Goal: Navigation & Orientation: Find specific page/section

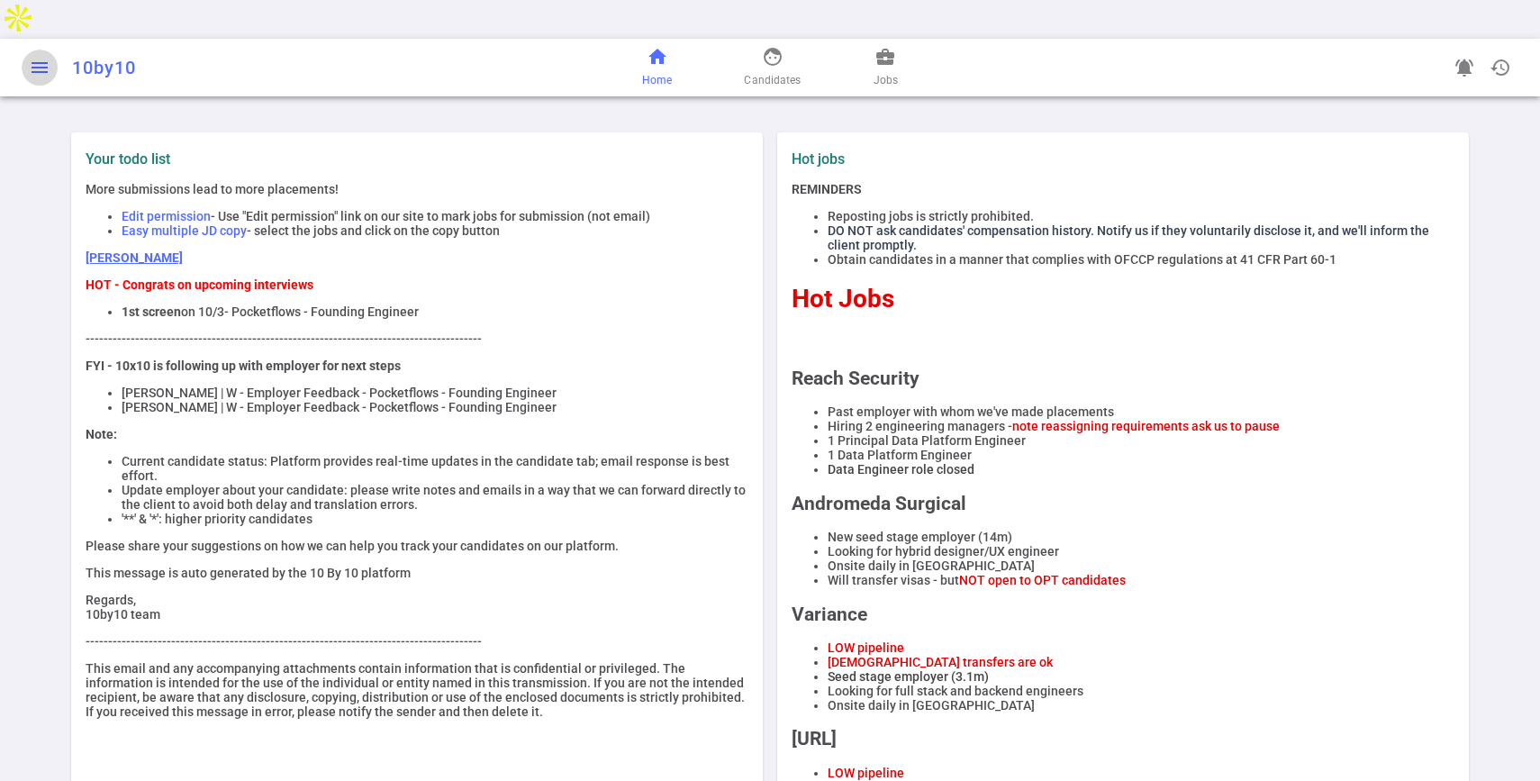
click at [56, 50] on button "menu" at bounding box center [40, 68] width 36 height 36
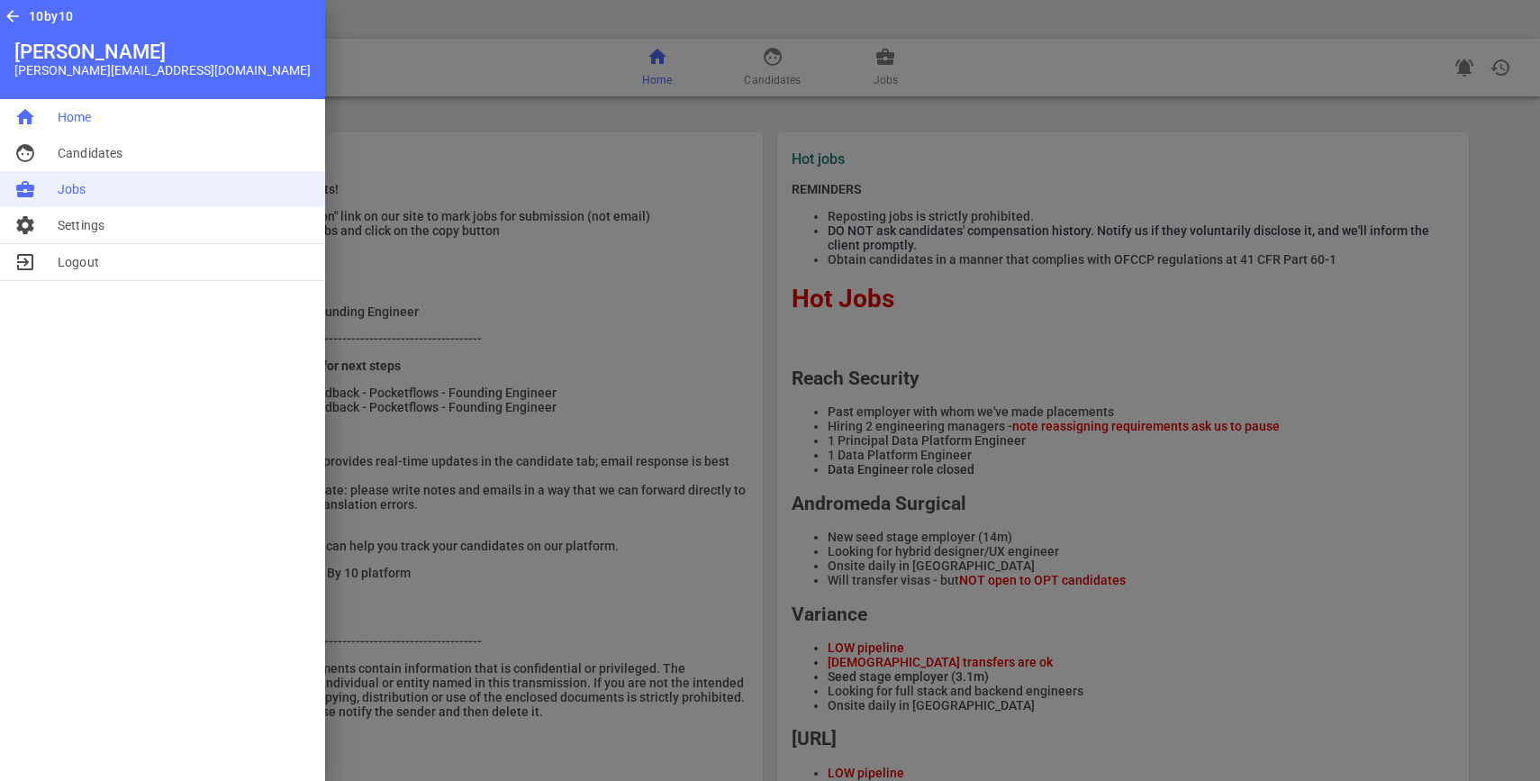
click at [72, 184] on span "Jobs" at bounding box center [72, 189] width 29 height 18
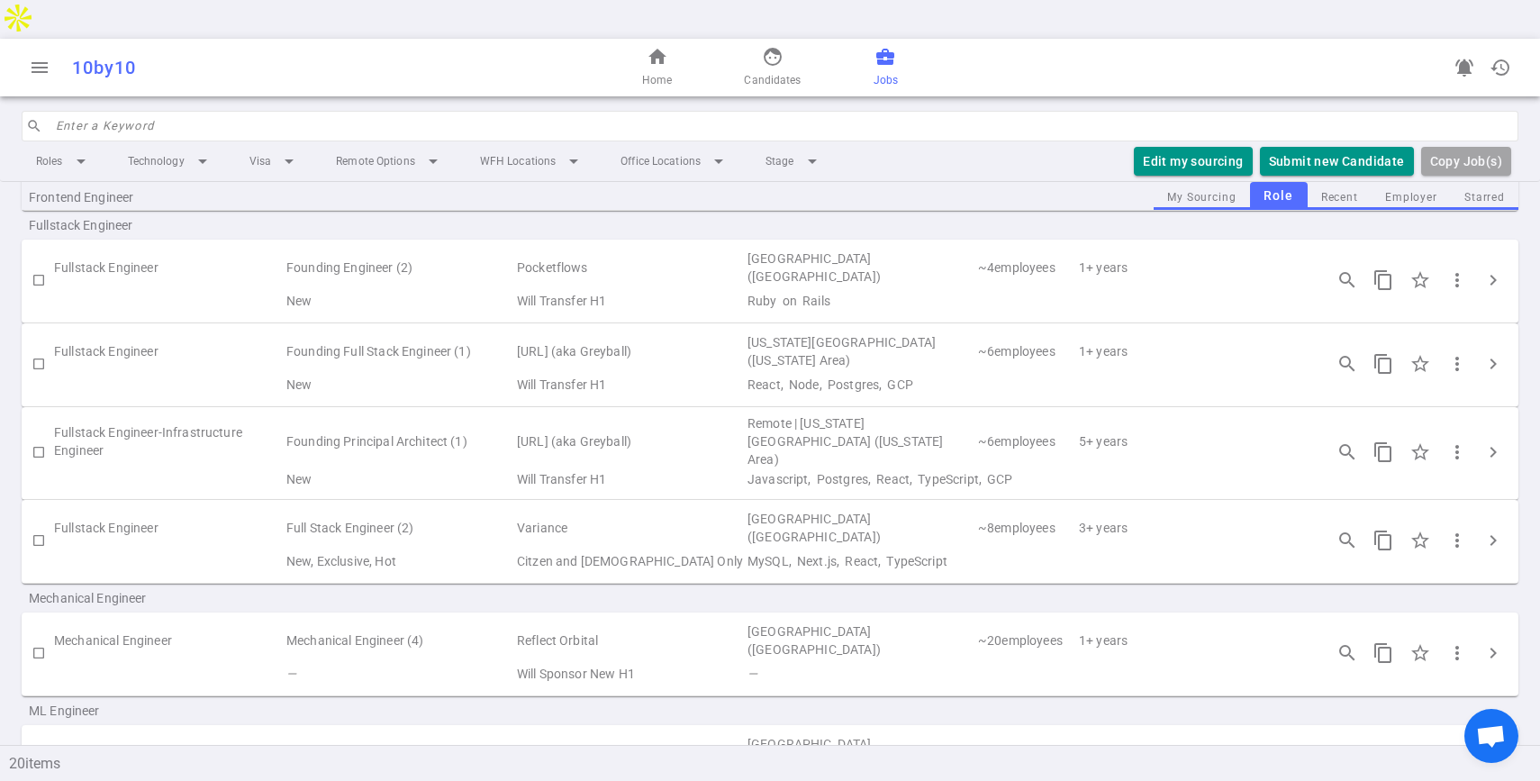
scroll to position [802, 0]
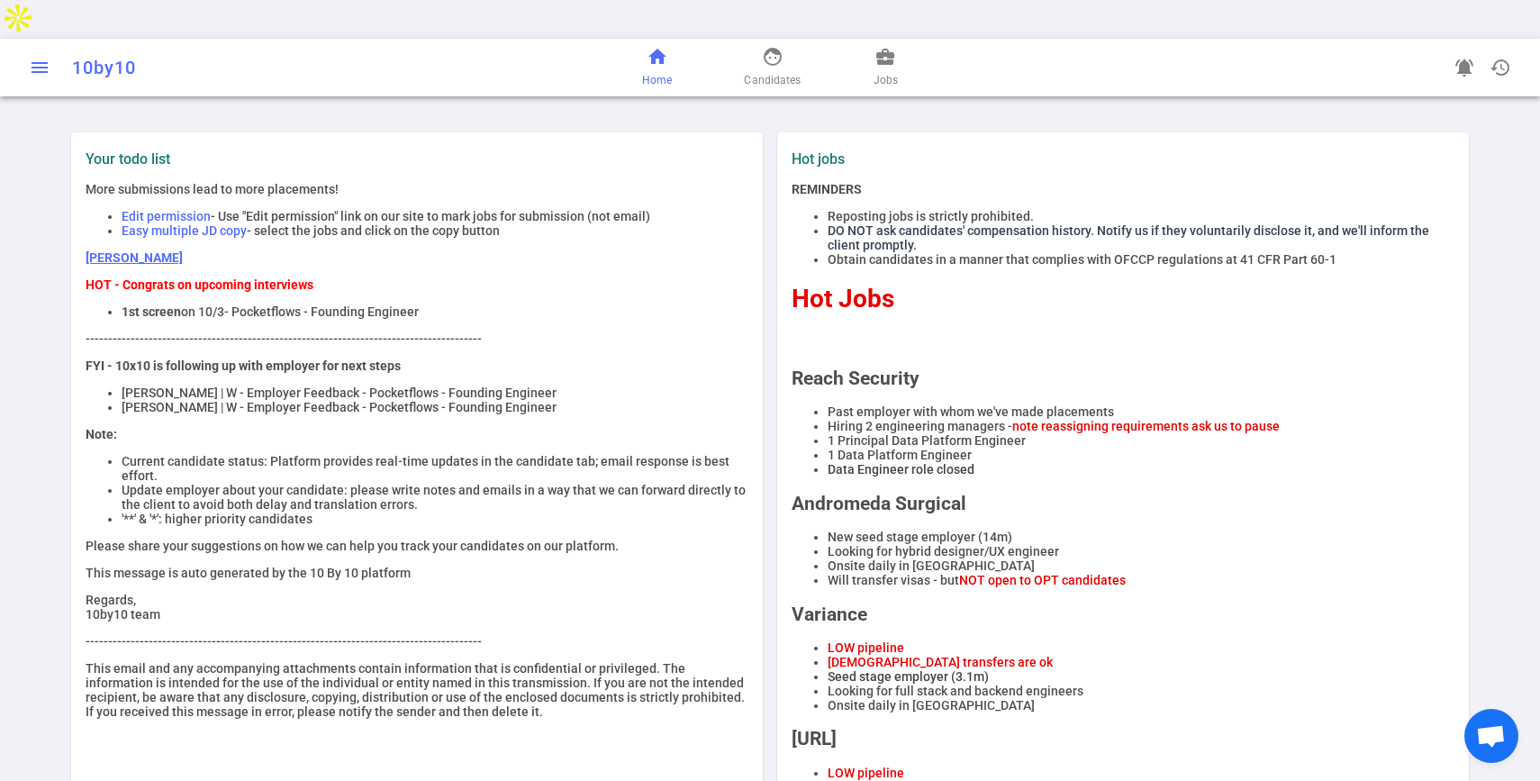
click at [43, 57] on span "menu" at bounding box center [40, 68] width 22 height 22
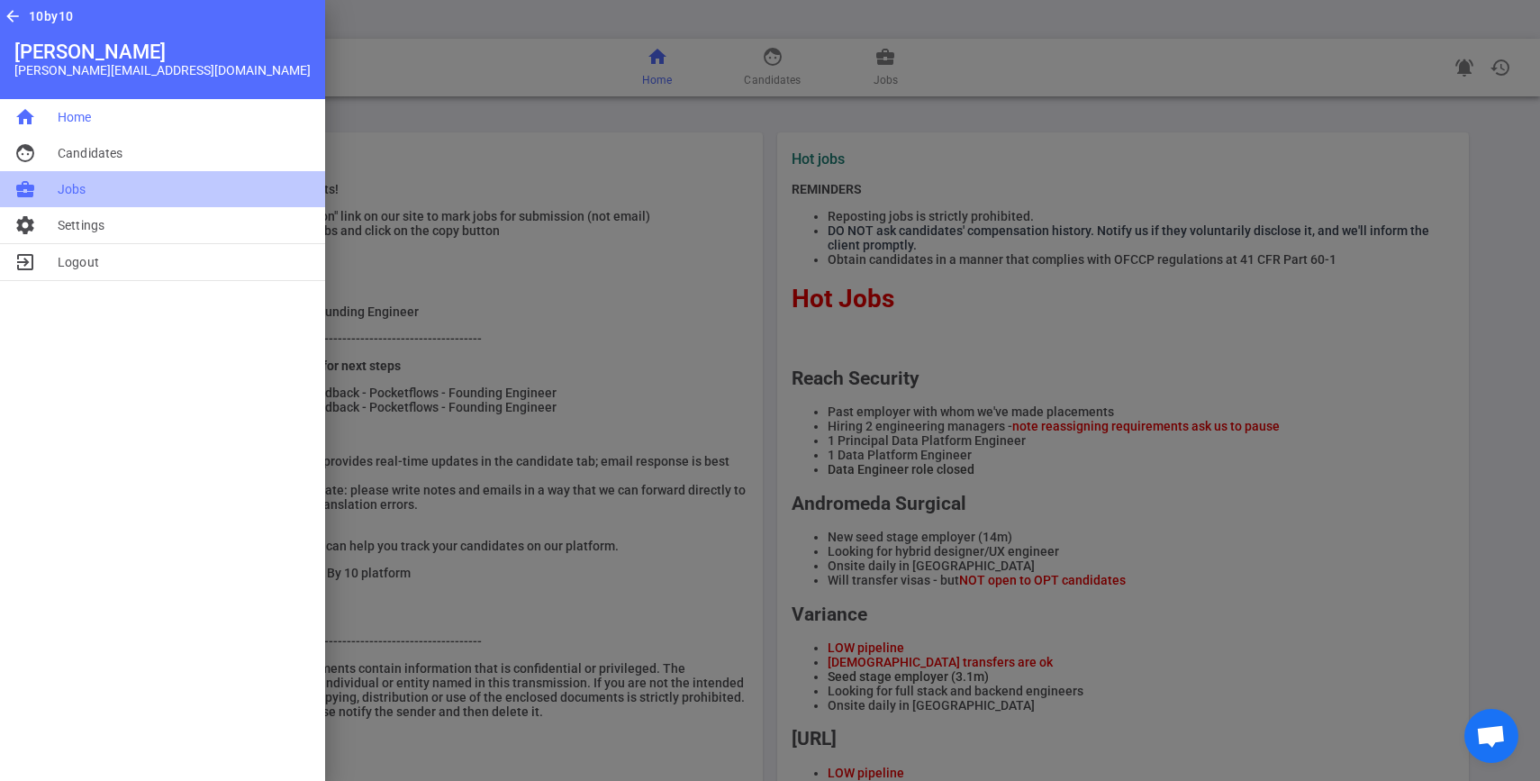
click at [86, 189] on span "Jobs" at bounding box center [72, 189] width 29 height 18
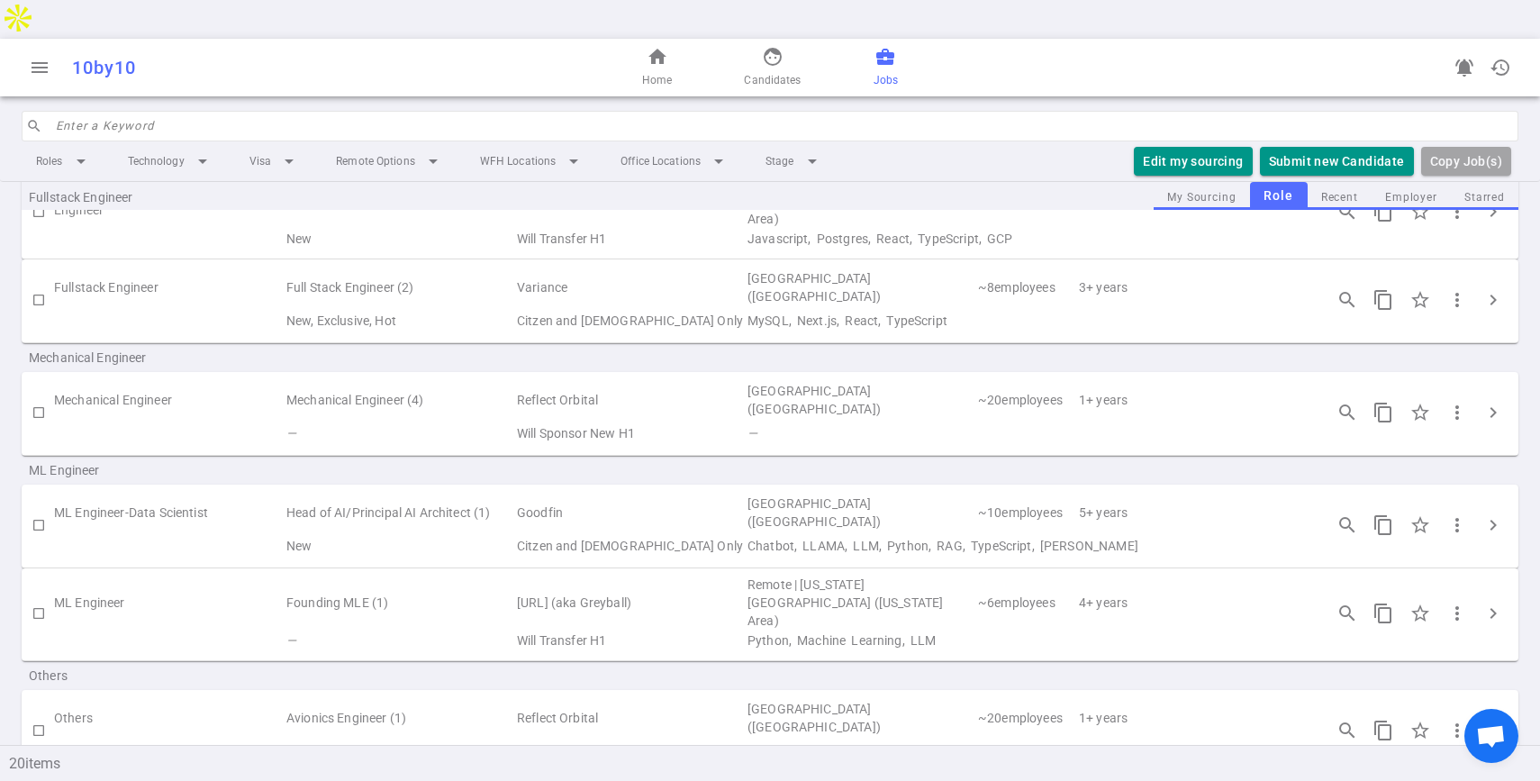
scroll to position [1048, 0]
